Goal: Information Seeking & Learning: Learn about a topic

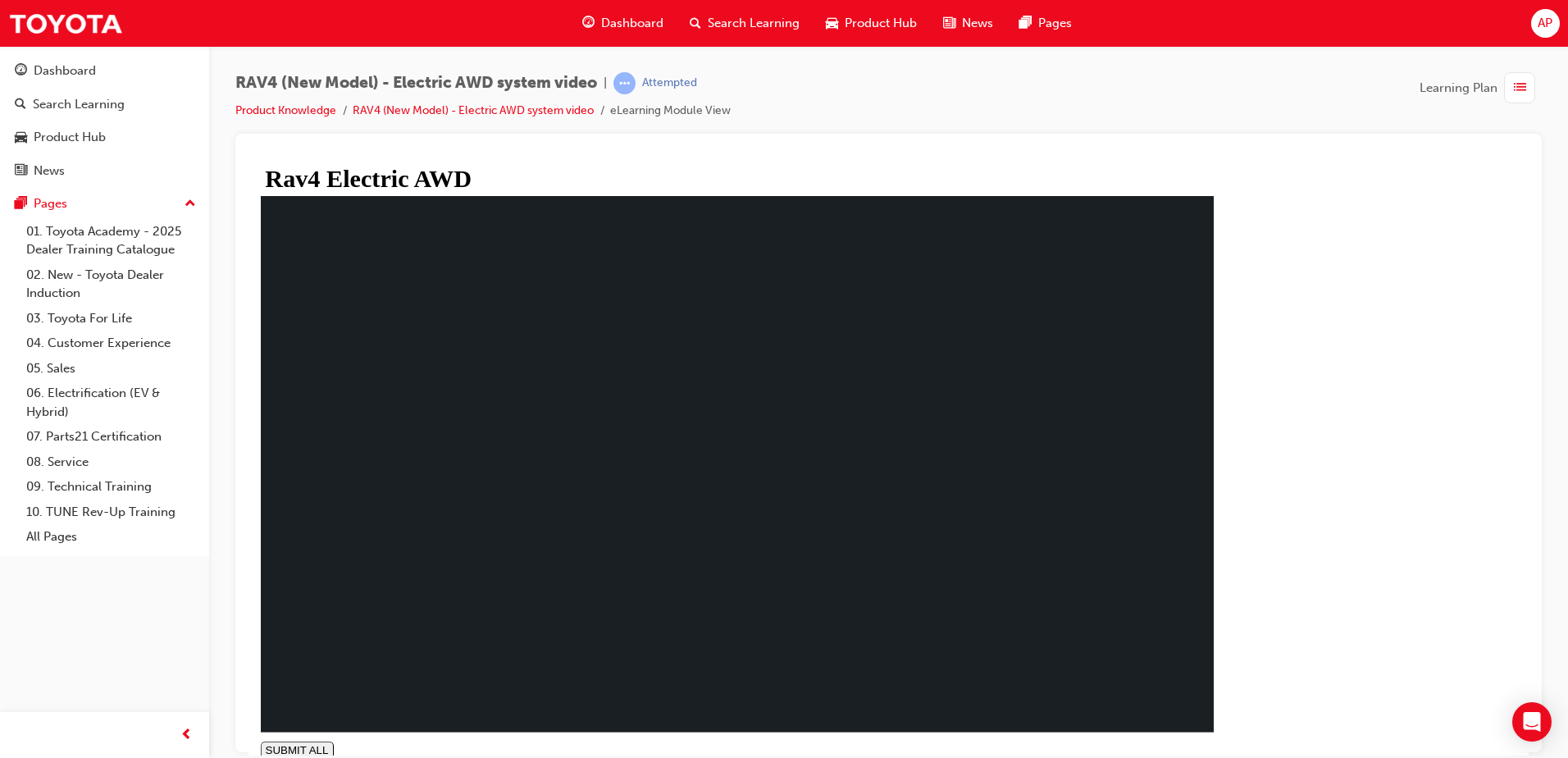
type input "0.225"
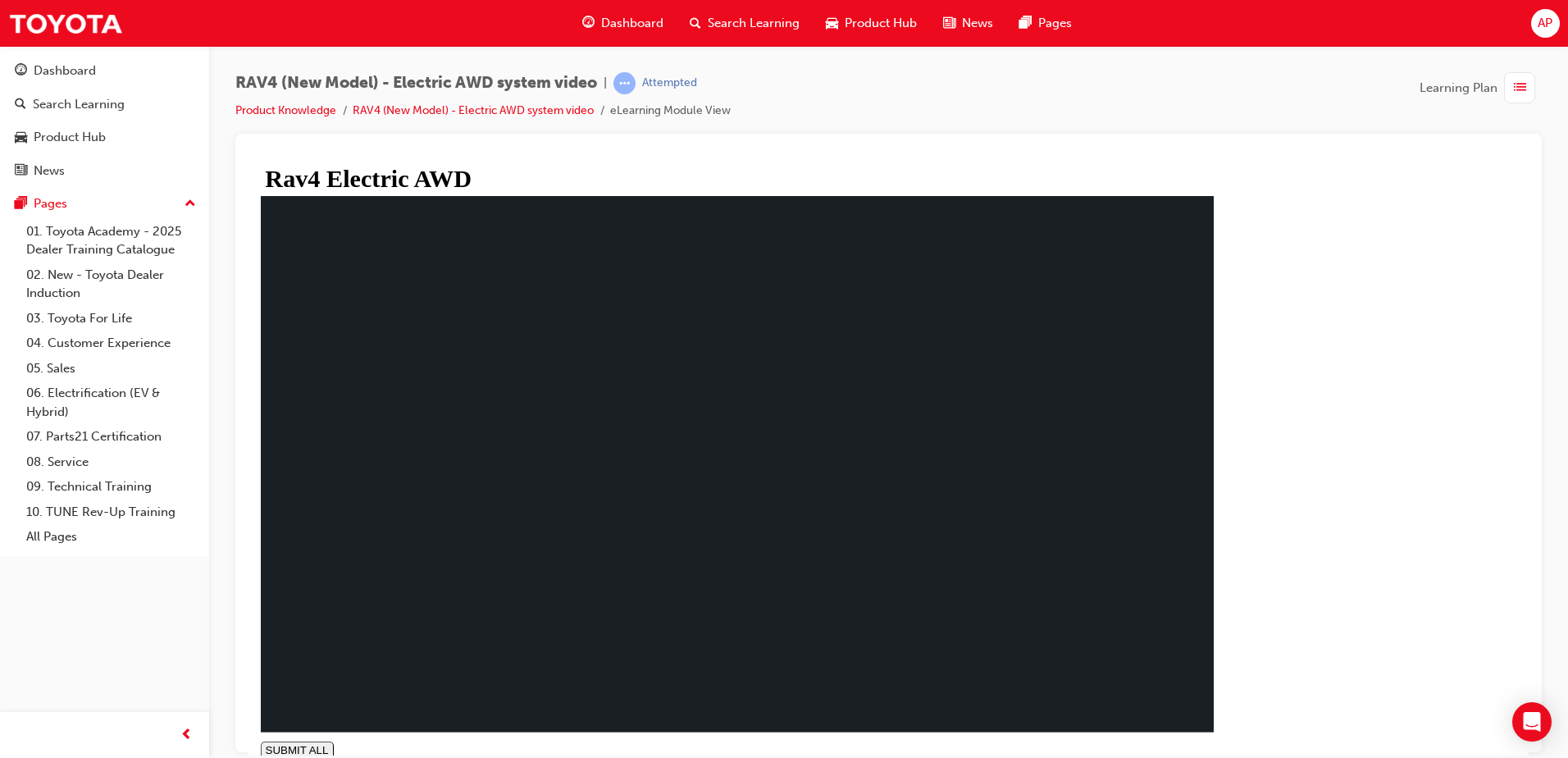
drag, startPoint x: 670, startPoint y: 495, endPoint x: 670, endPoint y: 486, distance: 9.0
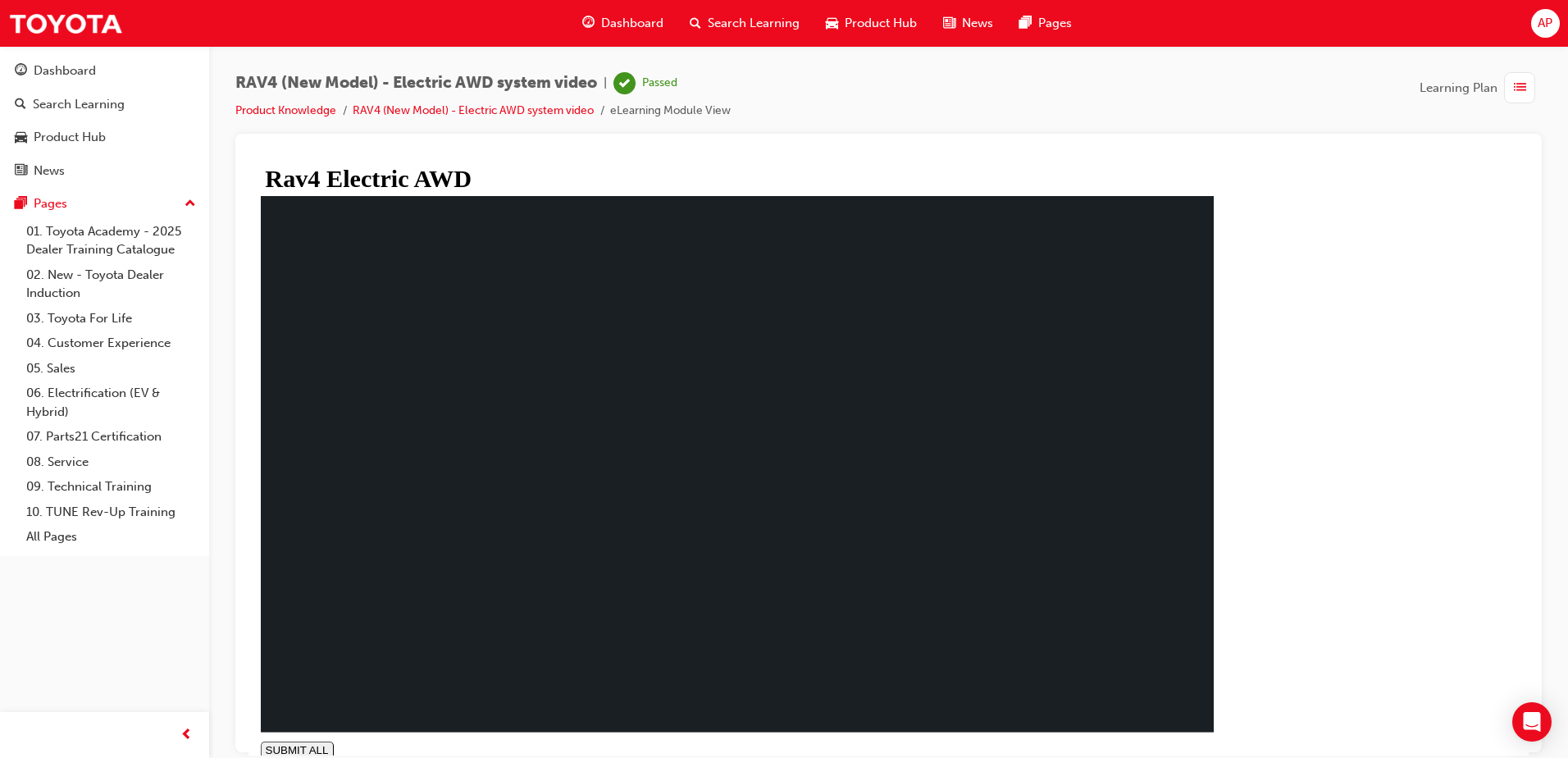
click at [651, 13] on div "Dashboard" at bounding box center [622, 23] width 108 height 34
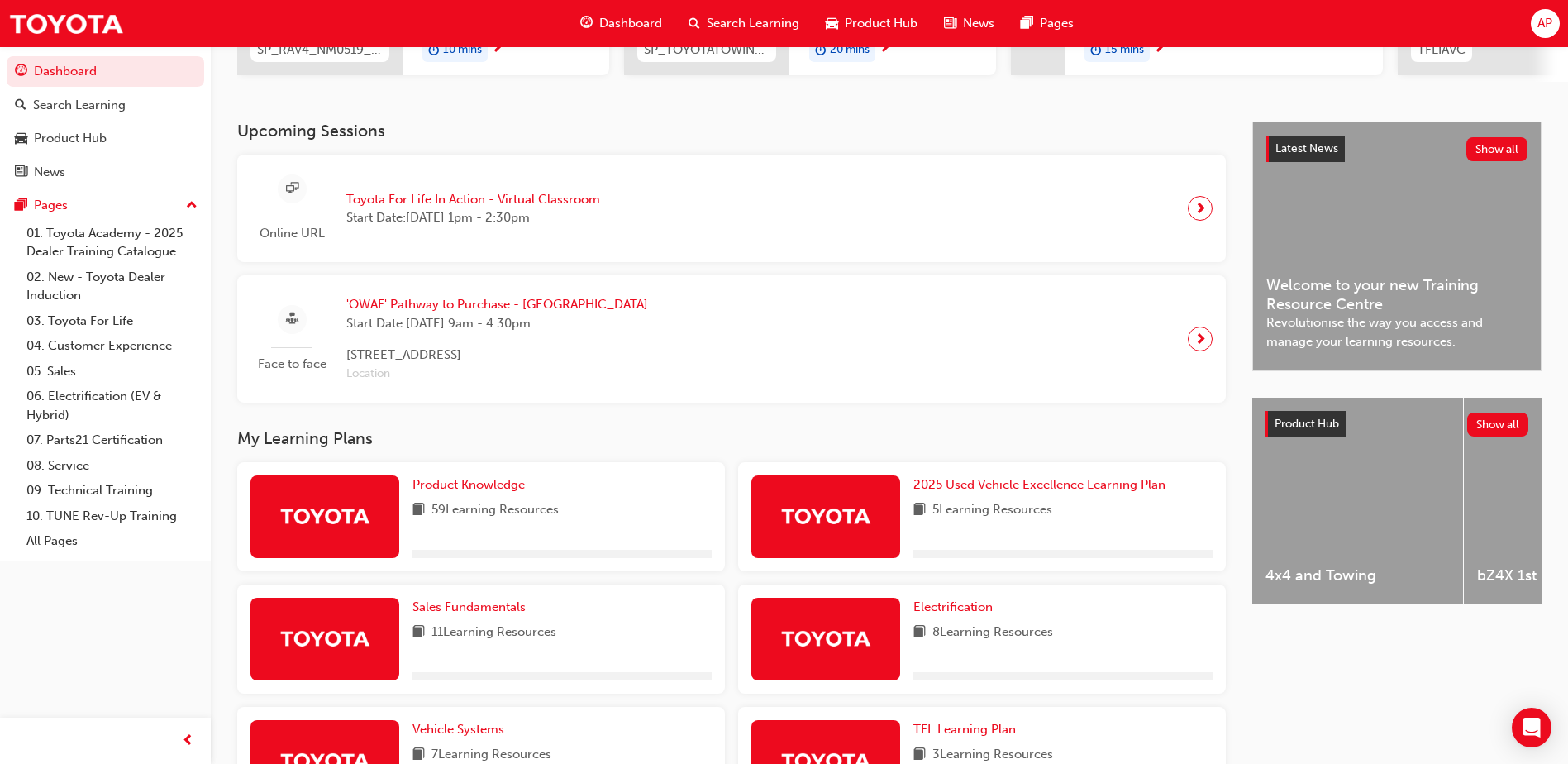
scroll to position [330, 0]
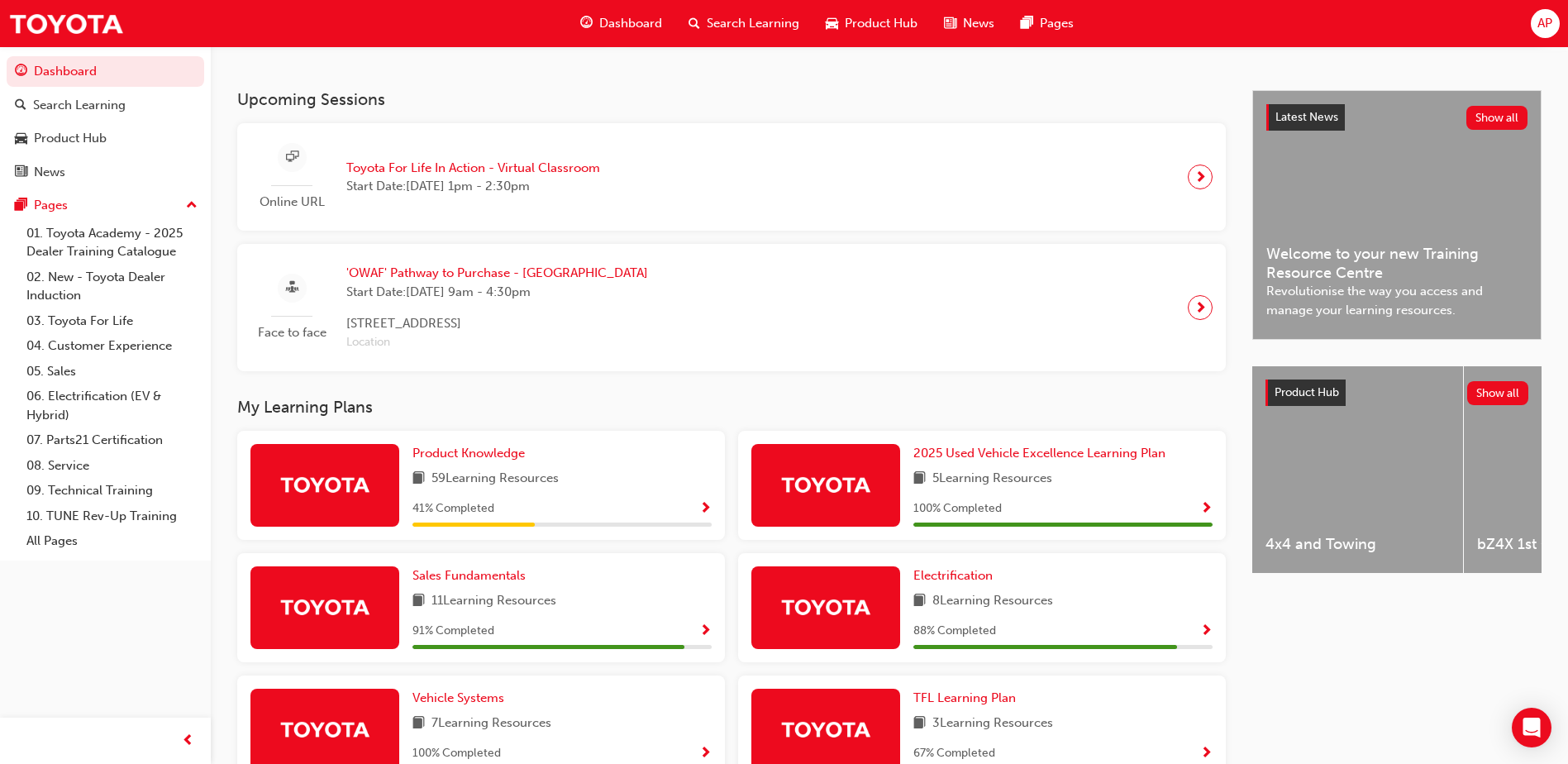
click at [708, 513] on span "Show Progress" at bounding box center [705, 509] width 13 height 15
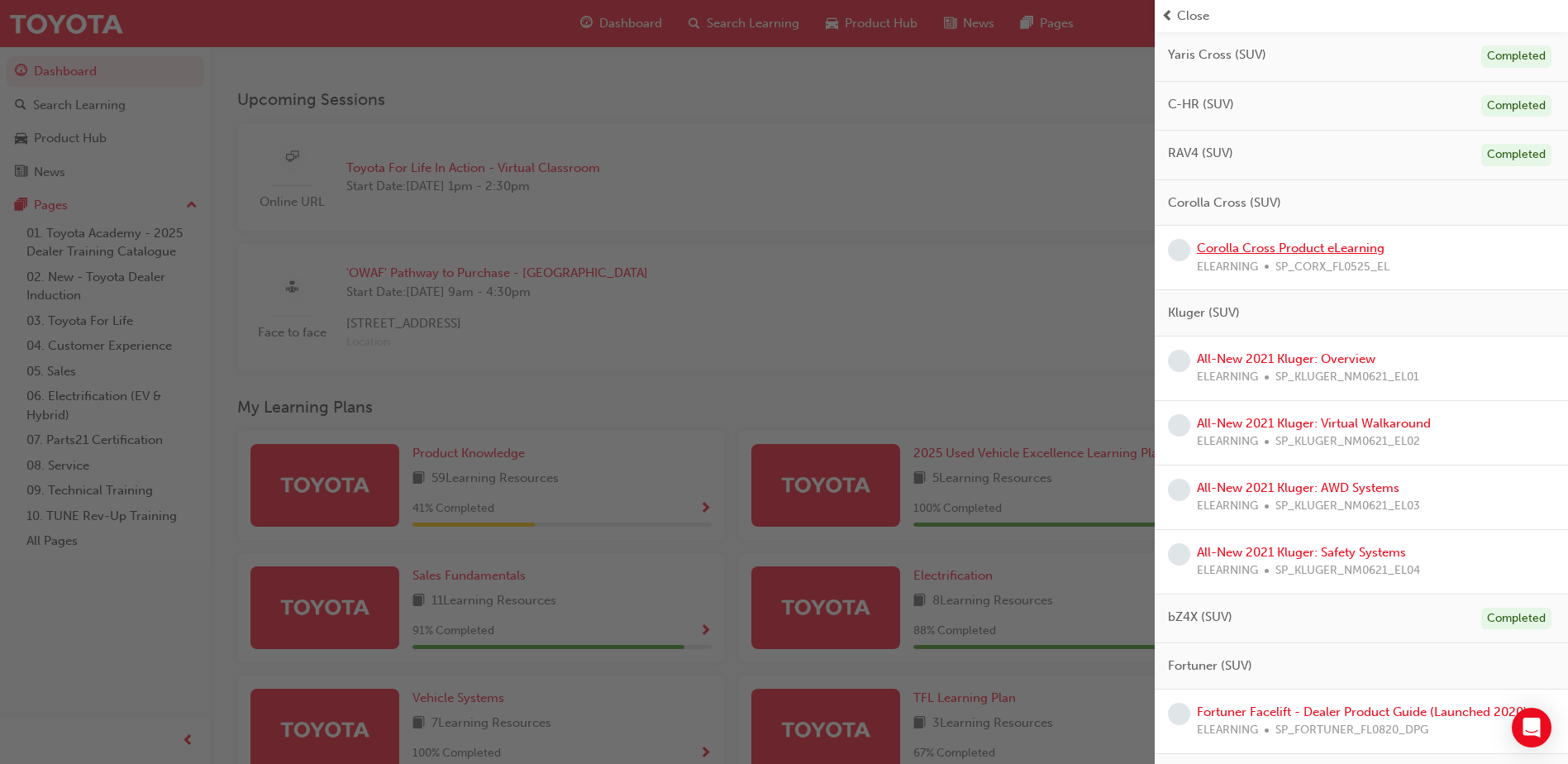
click at [1300, 252] on link "Corolla Cross Product eLearning" at bounding box center [1291, 248] width 188 height 15
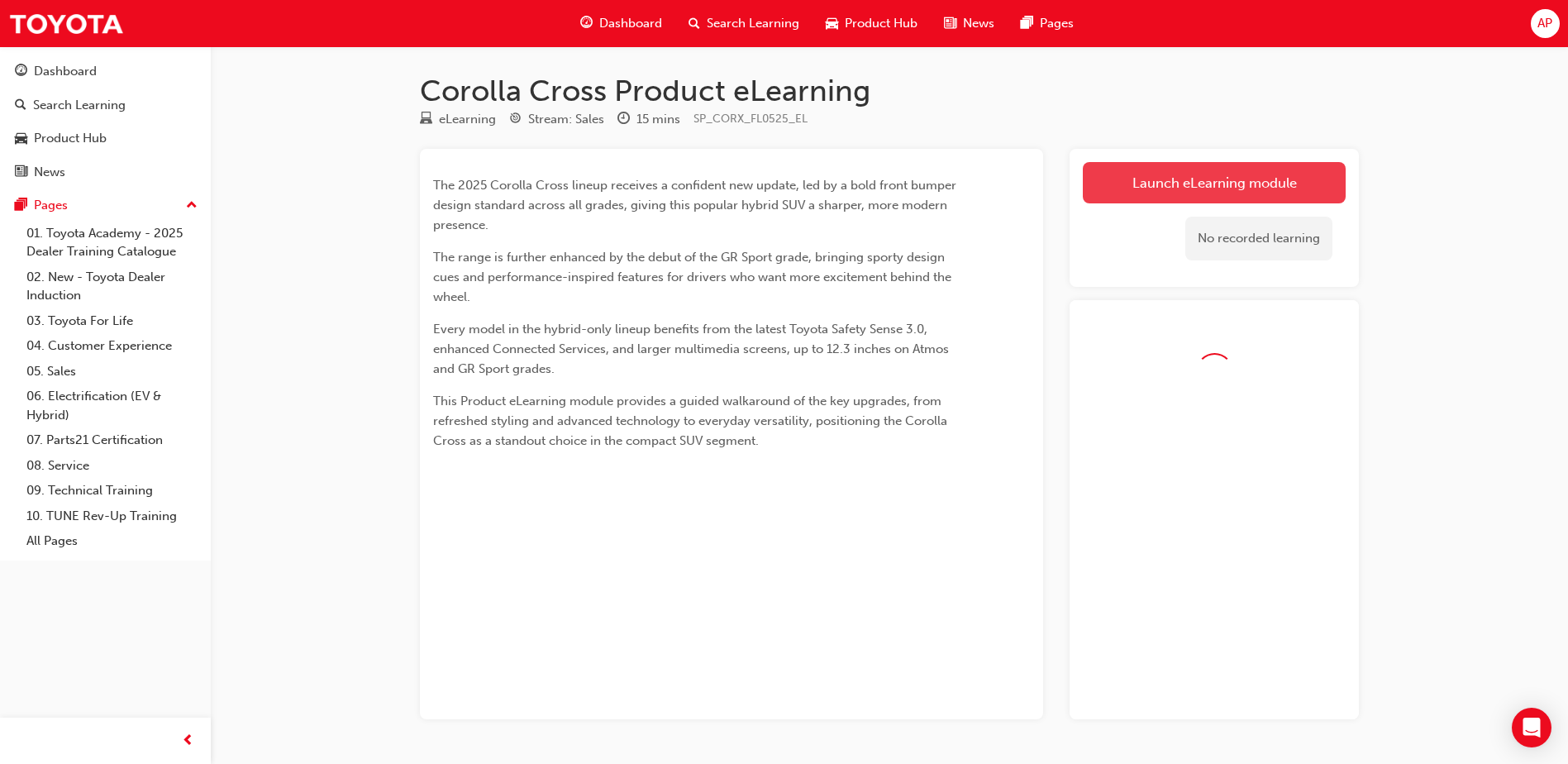
click at [1219, 189] on link "Launch eLearning module" at bounding box center [1214, 183] width 263 height 41
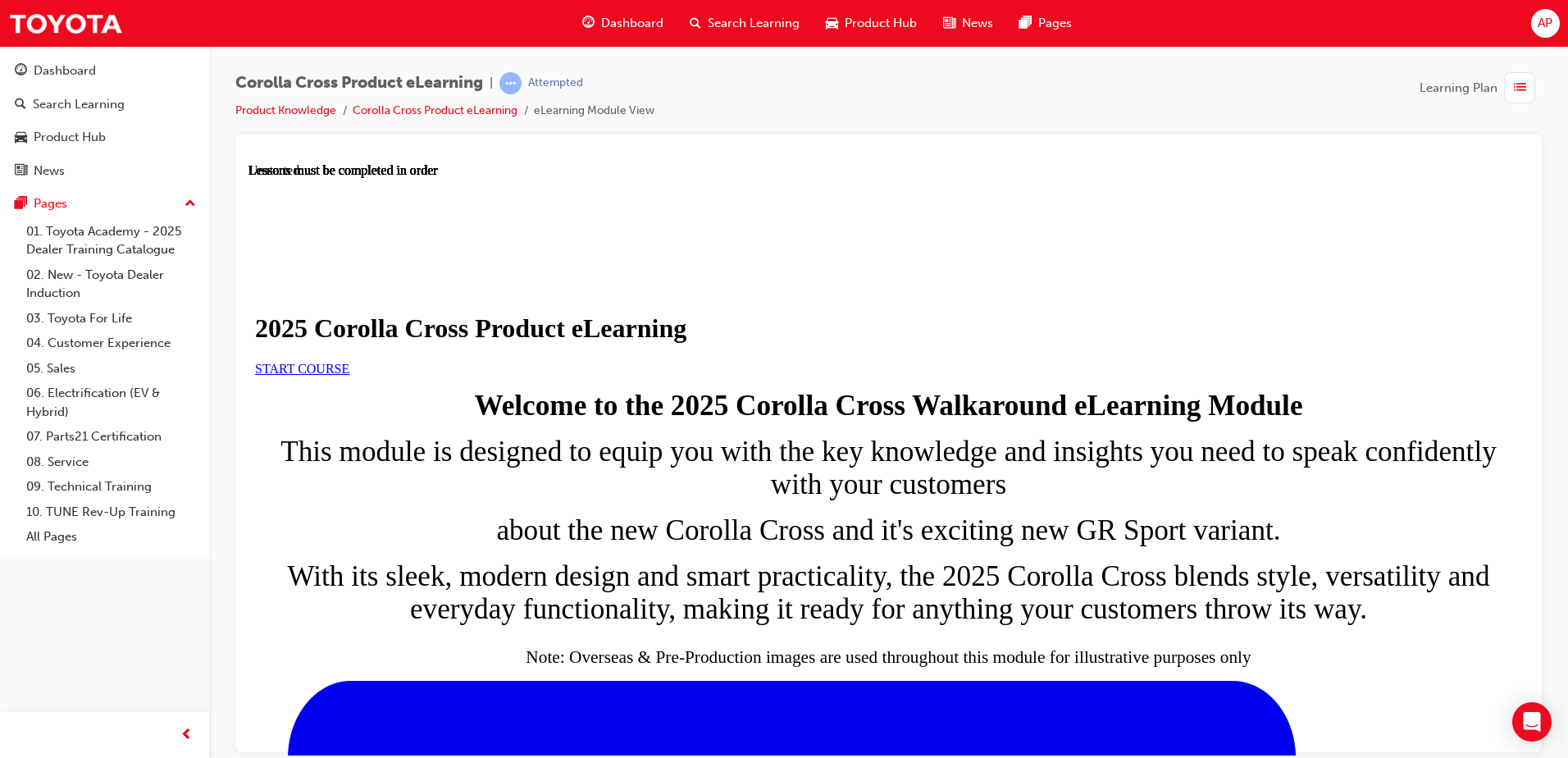
click at [349, 375] on span "START COURSE" at bounding box center [302, 368] width 94 height 14
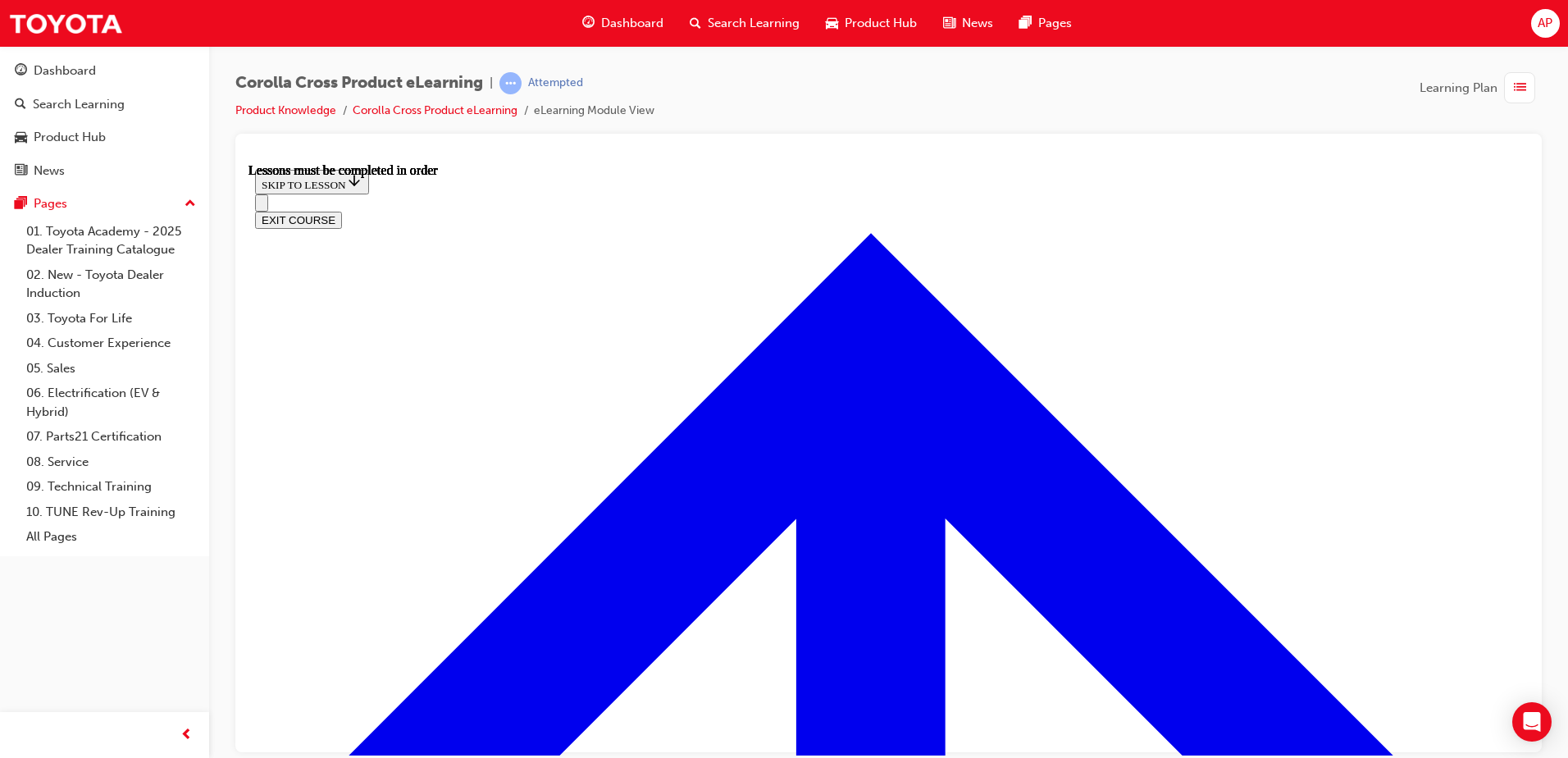
scroll to position [931, 0]
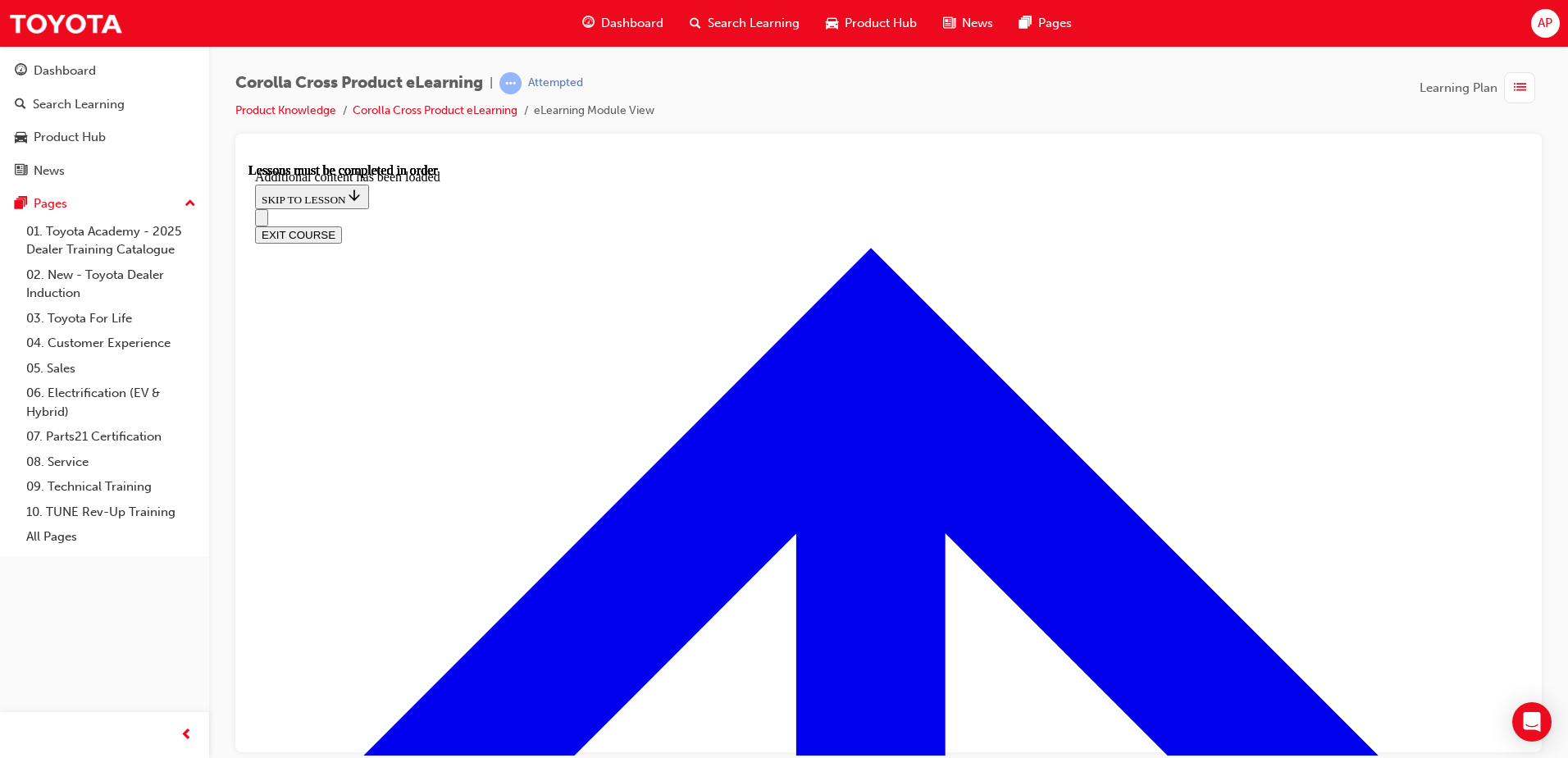
scroll to position [1027, 0]
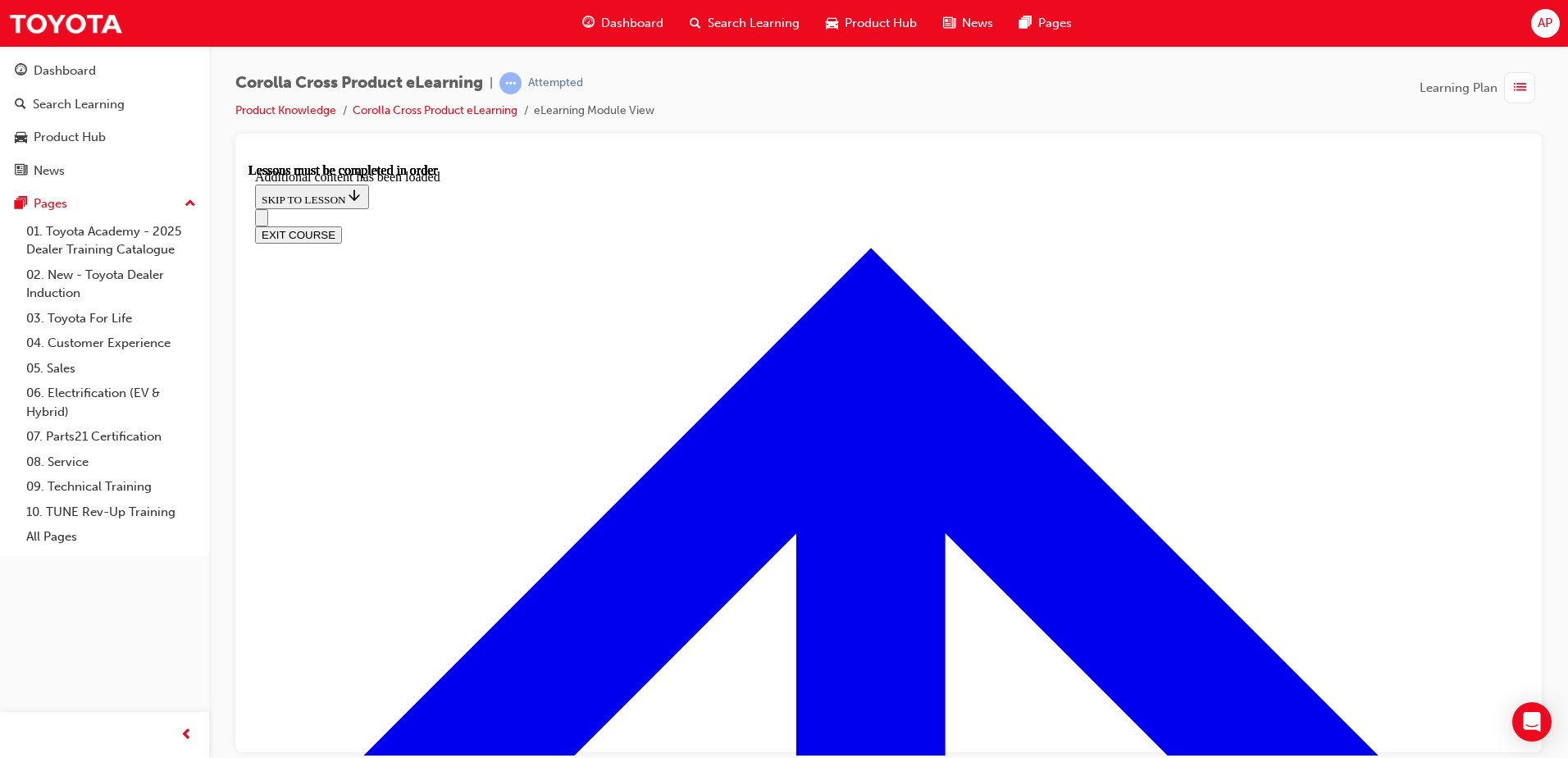
radio input "true"
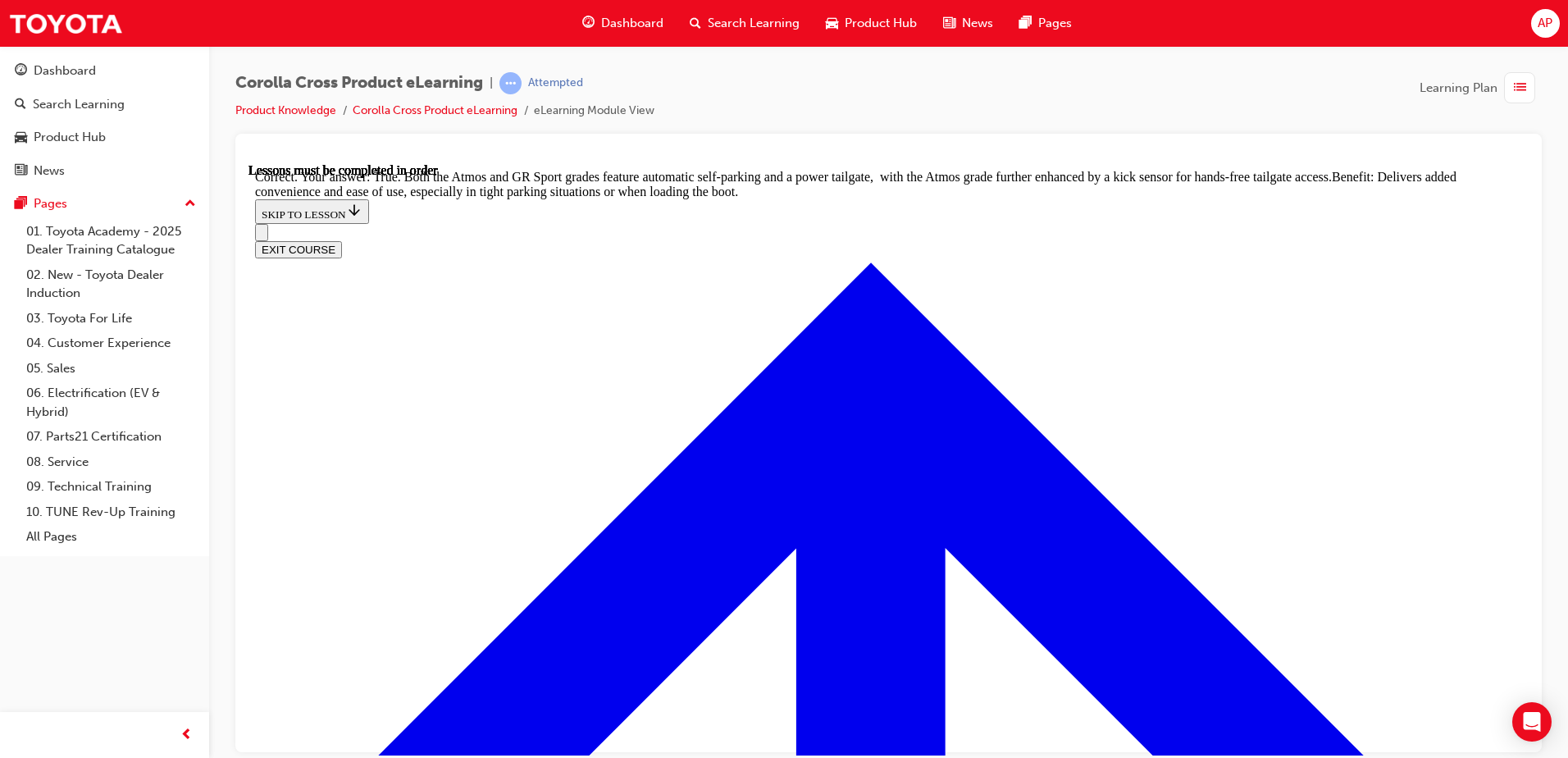
scroll to position [3587, 0]
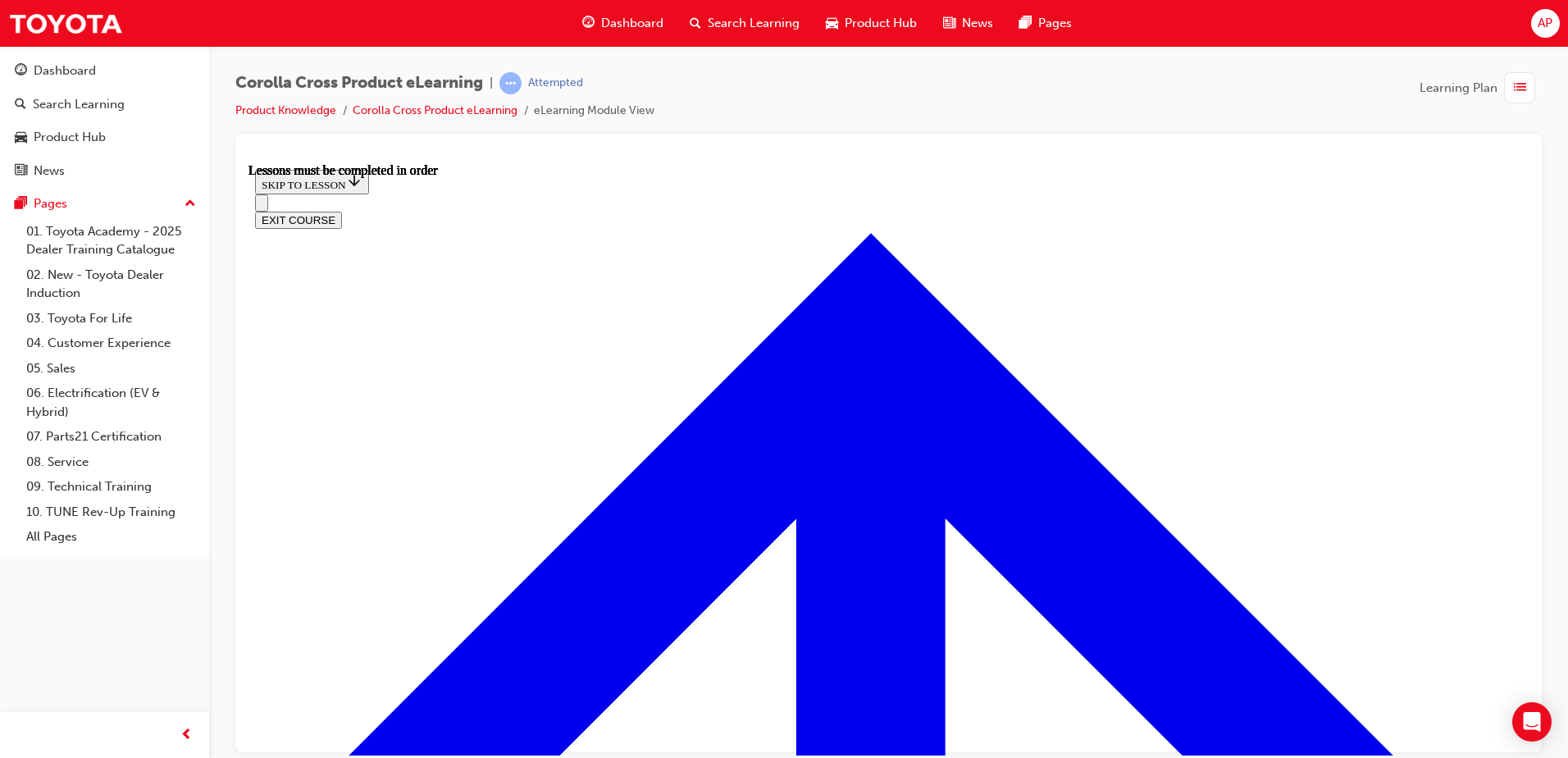
scroll to position [1288, 0]
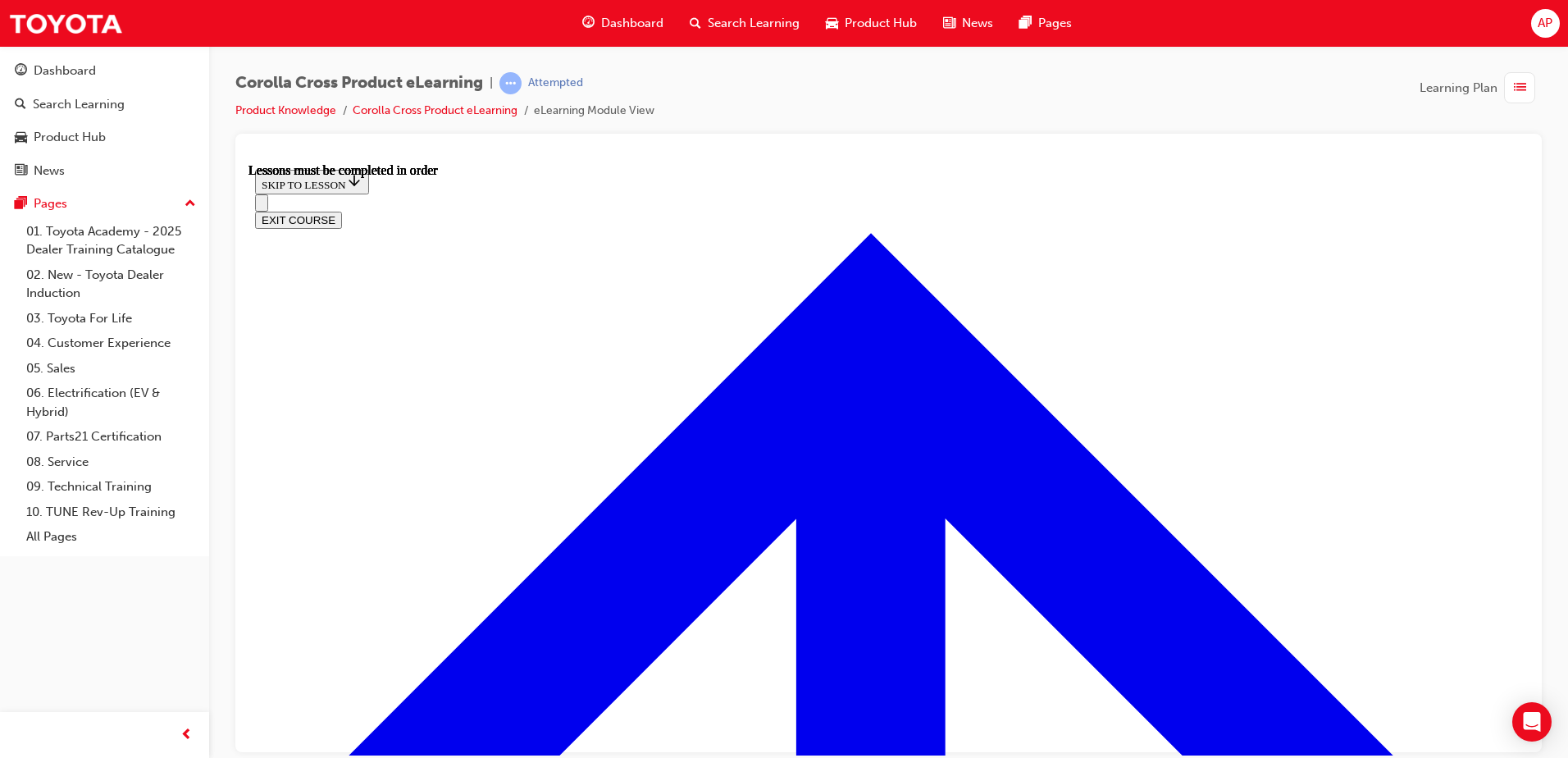
click at [1246, 115] on div "Corolla Cross Product eLearning | Attempted Product Knowledge Corolla Cross Pro…" at bounding box center [888, 102] width 1306 height 61
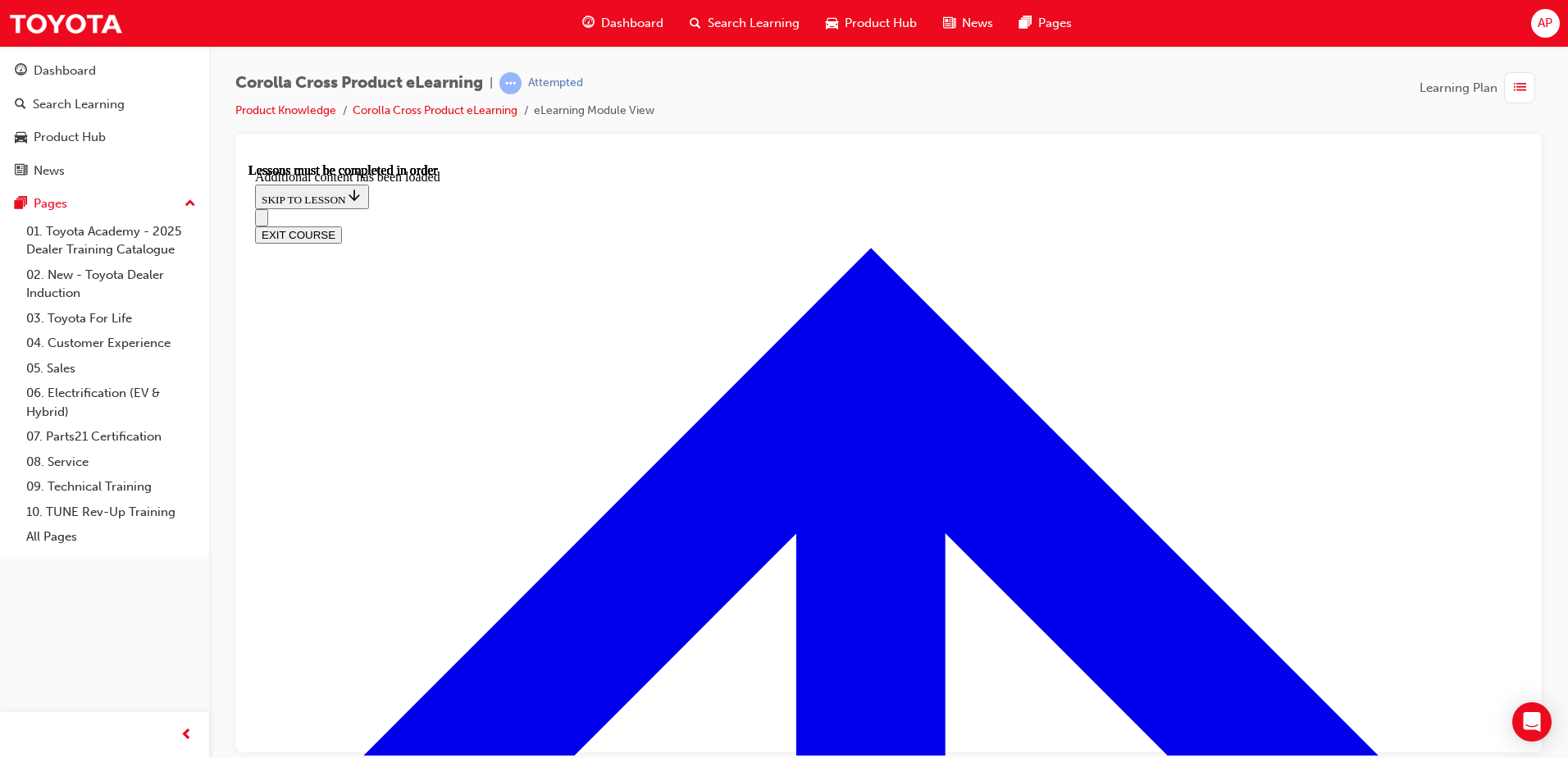
scroll to position [1778, 0]
